Goal: Task Accomplishment & Management: Complete application form

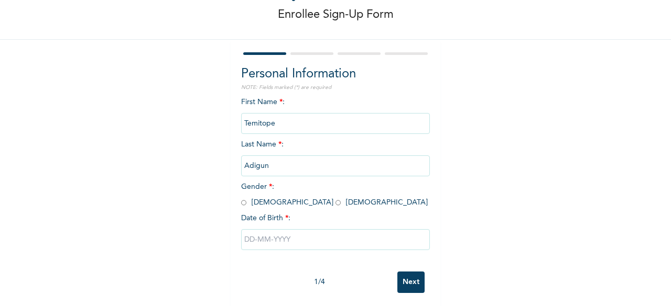
scroll to position [63, 0]
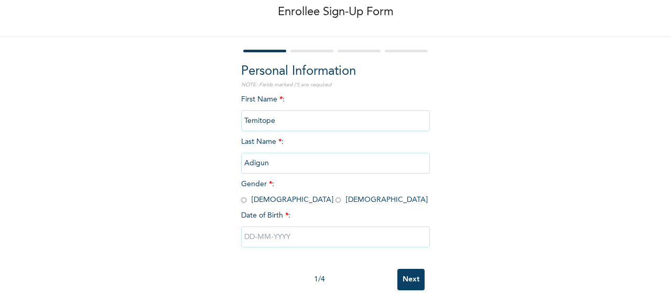
click at [335, 195] on input "radio" at bounding box center [337, 200] width 5 height 10
radio input "true"
click at [249, 232] on input "text" at bounding box center [335, 237] width 189 height 21
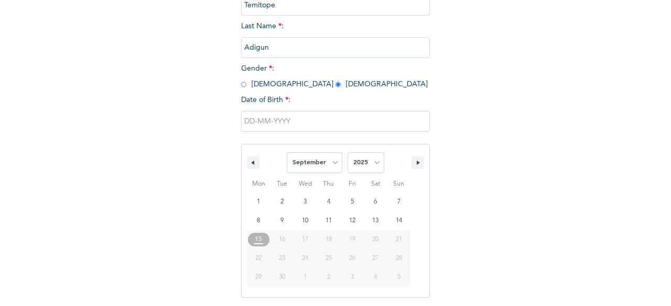
scroll to position [170, 0]
click at [334, 163] on select "January February March April May June July August September October November De…" at bounding box center [315, 162] width 56 height 21
select select "4"
click at [287, 153] on select "January February March April May June July August September October November De…" at bounding box center [315, 162] width 56 height 21
click at [369, 162] on select "2025 2024 2023 2022 2021 2020 2019 2018 2017 2016 2015 2014 2013 2012 2011 2010…" at bounding box center [365, 162] width 37 height 21
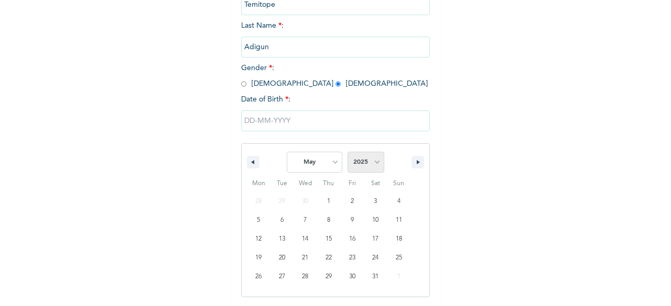
select select "1998"
click at [347, 153] on select "2025 2024 2023 2022 2021 2020 2019 2018 2017 2016 2015 2014 2013 2012 2011 2010…" at bounding box center [365, 162] width 37 height 21
type input "[DATE]"
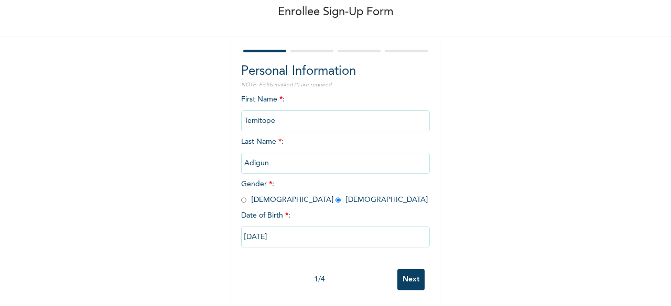
scroll to position [63, 0]
click at [400, 269] on input "Next" at bounding box center [410, 279] width 27 height 21
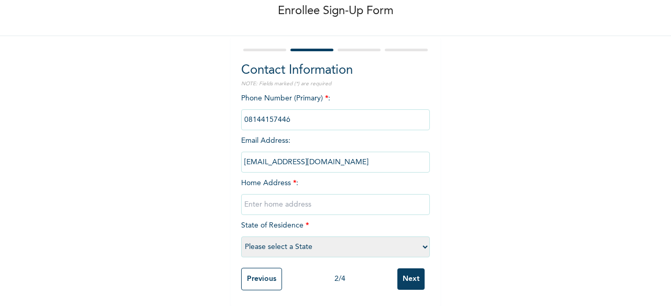
click at [276, 199] on input "text" at bounding box center [335, 204] width 189 height 21
click at [244, 197] on input "[STREET_ADDRESS]," at bounding box center [335, 204] width 189 height 21
click at [315, 197] on input "[STREET_ADDRESS][PERSON_NAME]," at bounding box center [335, 204] width 189 height 21
type input "[STREET_ADDRESS][PERSON_NAME] state."
click at [307, 245] on select "Please select a State [PERSON_NAME] (FCT) [PERSON_NAME] Ibom [GEOGRAPHIC_DATA] …" at bounding box center [335, 247] width 189 height 21
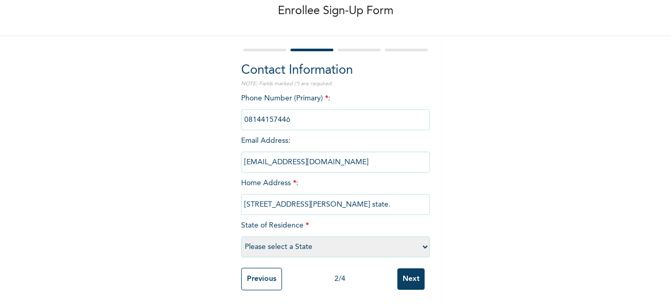
select select "25"
click at [241, 237] on select "Please select a State [PERSON_NAME] (FCT) [PERSON_NAME] Ibom [GEOGRAPHIC_DATA] …" at bounding box center [335, 247] width 189 height 21
click at [404, 270] on input "Next" at bounding box center [410, 279] width 27 height 21
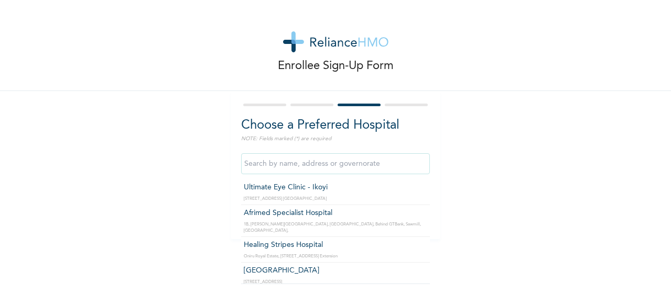
click at [280, 163] on input "text" at bounding box center [335, 163] width 189 height 21
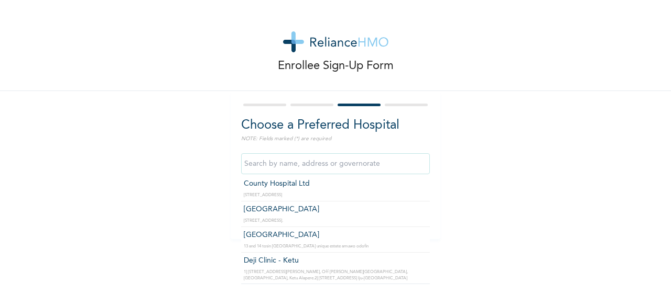
scroll to position [1745, 0]
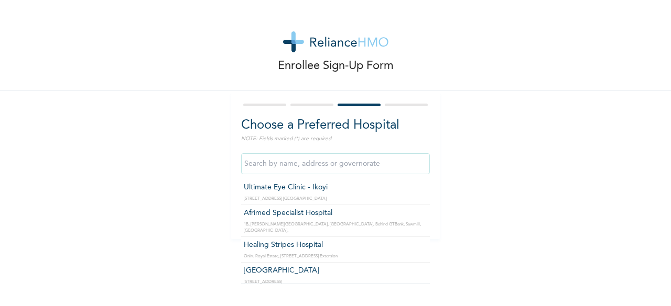
click at [326, 160] on input "text" at bounding box center [335, 163] width 189 height 21
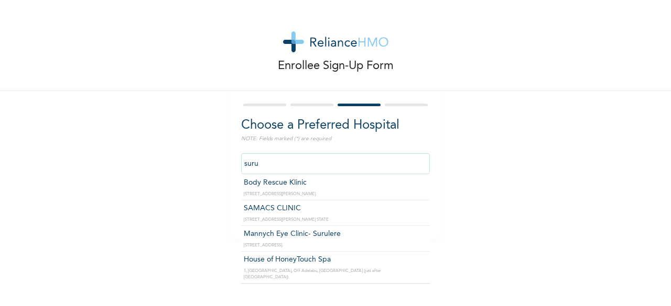
scroll to position [1787, 0]
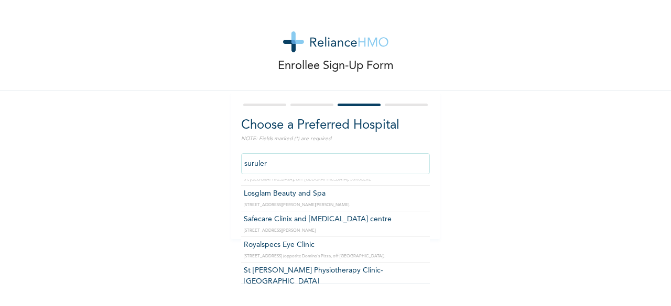
type input "surulere"
click input "Next" at bounding box center [410, 212] width 27 height 21
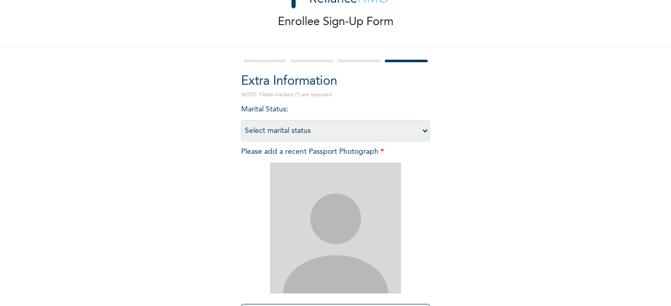
scroll to position [45, 0]
click at [353, 59] on div at bounding box center [358, 60] width 43 height 3
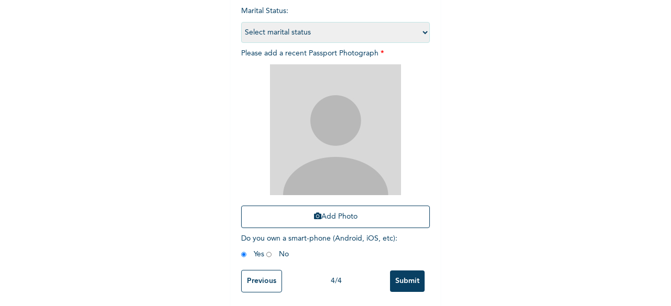
scroll to position [153, 0]
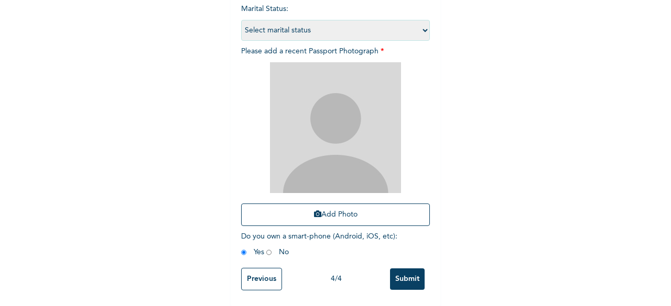
click at [255, 268] on input "Previous" at bounding box center [261, 279] width 41 height 23
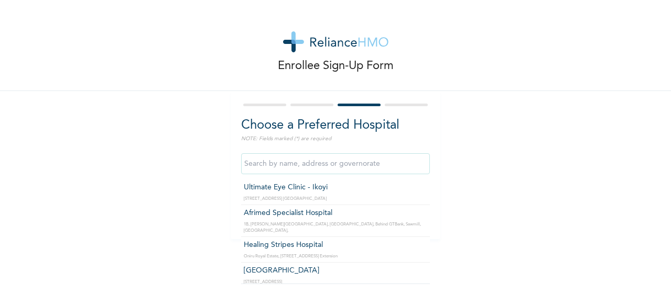
click at [307, 163] on input "text" at bounding box center [335, 163] width 189 height 21
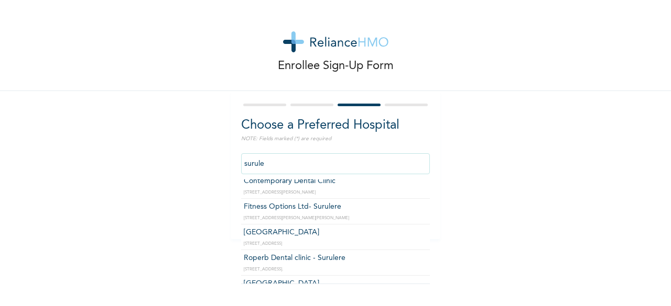
scroll to position [646, 0]
type input "[GEOGRAPHIC_DATA]"
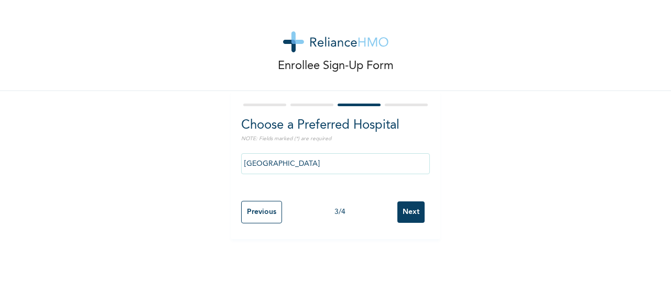
click at [406, 215] on input "Next" at bounding box center [410, 212] width 27 height 21
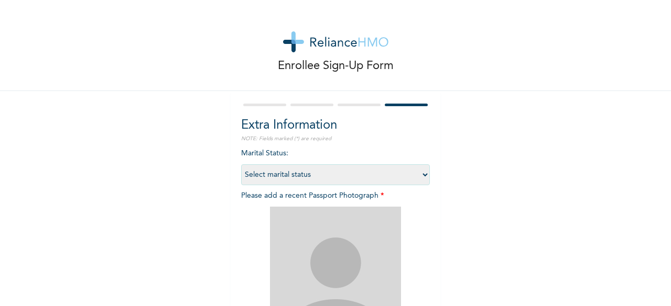
click at [344, 180] on select "Select marital status [DEMOGRAPHIC_DATA] Married [DEMOGRAPHIC_DATA] Widow/[DEMO…" at bounding box center [335, 174] width 189 height 21
select select "1"
click at [241, 164] on select "Select marital status [DEMOGRAPHIC_DATA] Married [DEMOGRAPHIC_DATA] Widow/[DEMO…" at bounding box center [335, 174] width 189 height 21
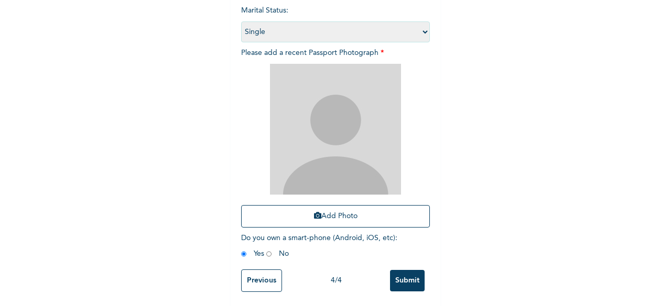
scroll to position [146, 0]
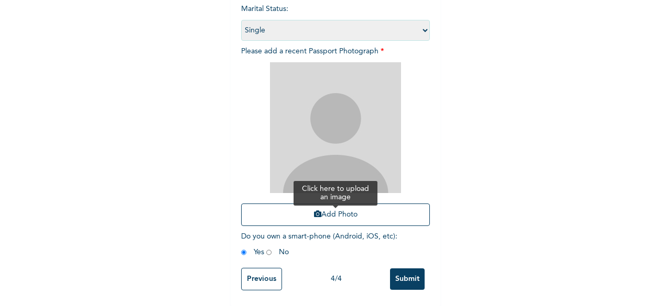
click at [308, 213] on button "Add Photo" at bounding box center [335, 215] width 189 height 23
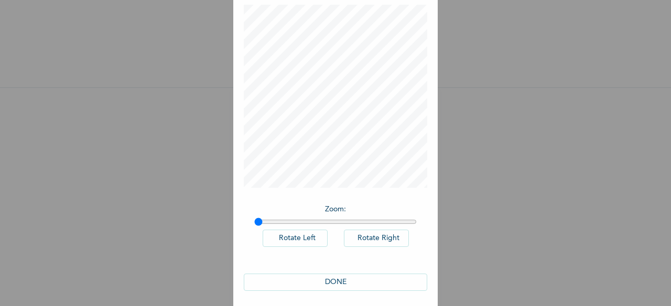
scroll to position [59, 0]
click at [323, 278] on button "DONE" at bounding box center [335, 277] width 183 height 17
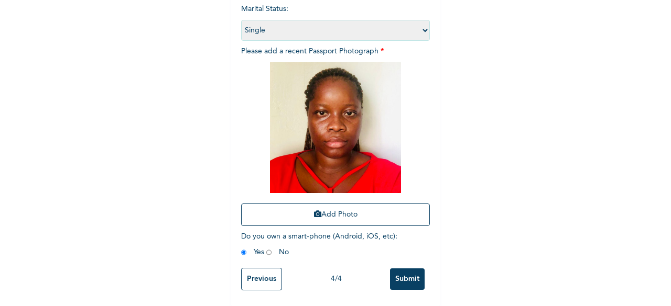
scroll to position [153, 0]
click at [397, 269] on input "Submit" at bounding box center [407, 279] width 35 height 21
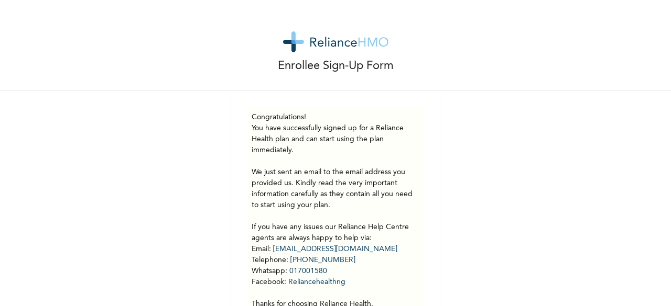
scroll to position [54, 0]
